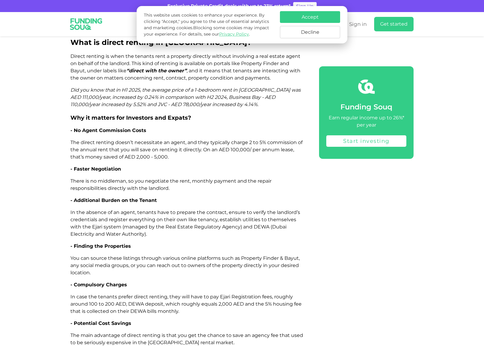
scroll to position [778, 0]
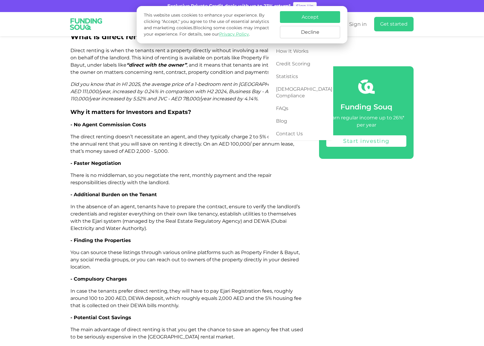
drag, startPoint x: 300, startPoint y: 17, endPoint x: 297, endPoint y: 22, distance: 6.9
click at [300, 16] on button "Accept" at bounding box center [310, 17] width 60 height 12
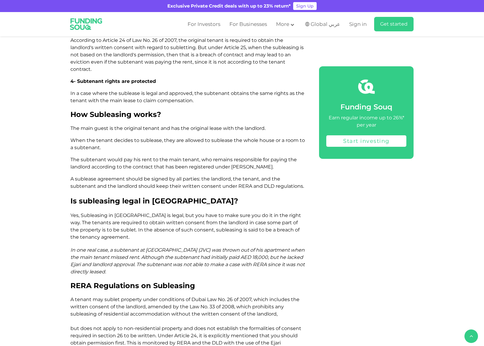
scroll to position [1333, 0]
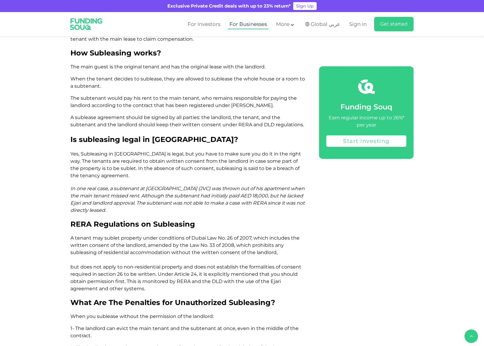
click at [260, 23] on link "For Businesses" at bounding box center [248, 24] width 41 height 10
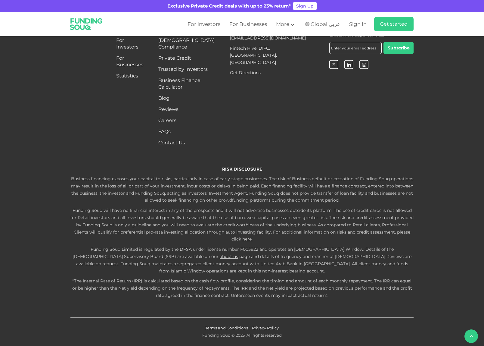
scroll to position [1174, 0]
